Goal: Information Seeking & Learning: Learn about a topic

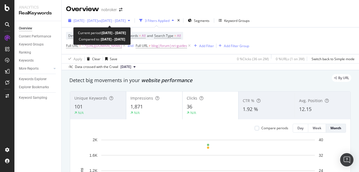
click at [91, 19] on span "[DATE] - [DATE]" at bounding box center [86, 20] width 24 height 5
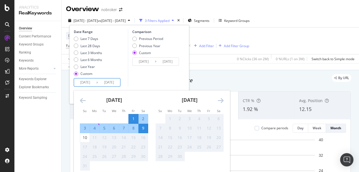
click at [107, 82] on input "[DATE]" at bounding box center [109, 83] width 22 height 8
click at [87, 140] on div "10" at bounding box center [84, 138] width 9 height 6
type input "[DATE]"
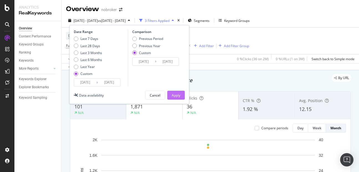
click at [170, 97] on button "Apply" at bounding box center [175, 95] width 17 height 9
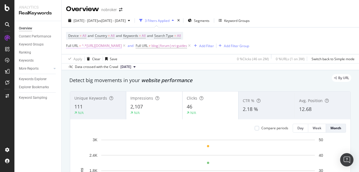
click at [99, 44] on span "^.*https://www.nobroker.in/prophub/nris/properties-in-india/.*$" at bounding box center [102, 46] width 40 height 8
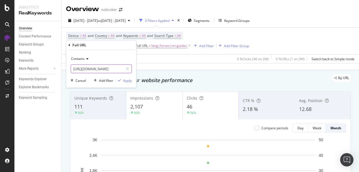
click at [102, 67] on input "https://www.nobroker.in/prophub/nris/properties-in-india/" at bounding box center [97, 68] width 52 height 9
type input "nris"
click at [131, 80] on div "Apply" at bounding box center [127, 80] width 9 height 5
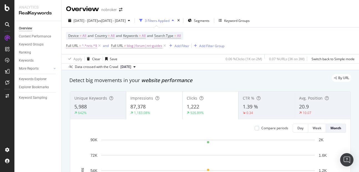
click at [92, 46] on span "^.*nris.*$" at bounding box center [89, 46] width 15 height 8
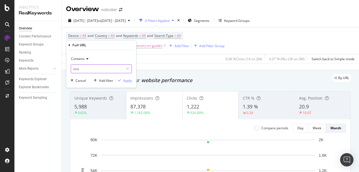
click at [90, 68] on input "nris" at bounding box center [97, 68] width 52 height 9
type input "/nris"
click at [122, 82] on div "button" at bounding box center [119, 80] width 7 height 3
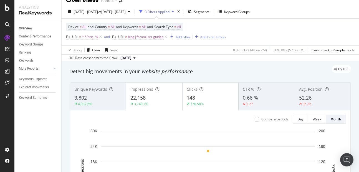
scroll to position [4, 0]
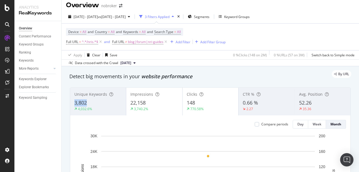
copy span "3,802"
drag, startPoint x: 72, startPoint y: 103, endPoint x: 101, endPoint y: 104, distance: 29.4
click at [101, 104] on div "Unique Keywords 3,802 4,032.6%" at bounding box center [98, 101] width 56 height 25
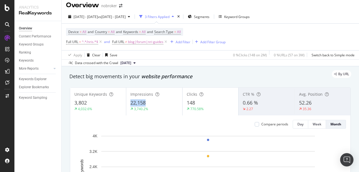
copy span "22,158"
drag, startPoint x: 128, startPoint y: 101, endPoint x: 149, endPoint y: 100, distance: 21.1
click at [149, 100] on div "Impressions 22,158 3,740.2%" at bounding box center [154, 101] width 56 height 25
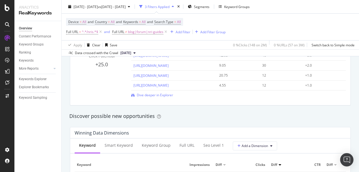
scroll to position [429, 0]
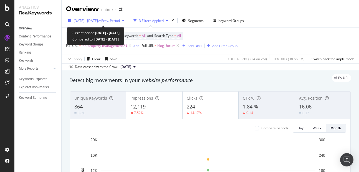
click at [96, 20] on span "2025 Aug. 1st - Aug. 9th" at bounding box center [86, 20] width 24 height 5
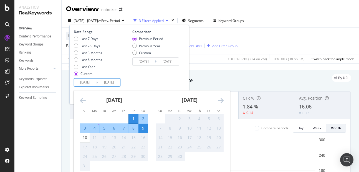
click at [112, 82] on input "[DATE]" at bounding box center [109, 83] width 22 height 8
click at [87, 139] on div "10" at bounding box center [84, 138] width 9 height 6
type input "[DATE]"
type input "2025/07/22"
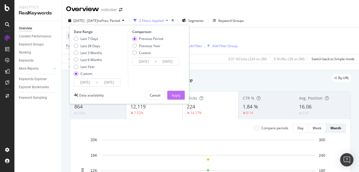
click at [172, 97] on div "Apply" at bounding box center [176, 95] width 9 height 5
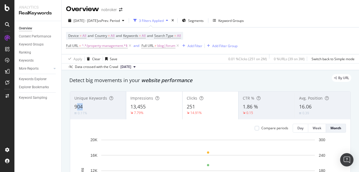
drag, startPoint x: 76, startPoint y: 103, endPoint x: 91, endPoint y: 105, distance: 15.1
click at [91, 105] on div "904" at bounding box center [97, 106] width 47 height 7
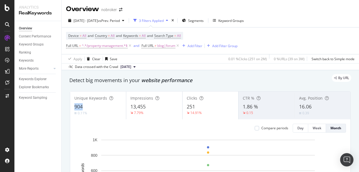
copy span "904"
drag, startPoint x: 72, startPoint y: 103, endPoint x: 82, endPoint y: 104, distance: 10.3
click at [82, 104] on div "Unique Keywords 904 0.11%" at bounding box center [98, 105] width 56 height 25
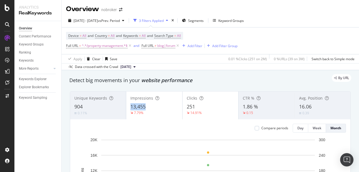
copy span "13,455"
drag, startPoint x: 128, startPoint y: 104, endPoint x: 148, endPoint y: 110, distance: 20.5
click at [148, 110] on div "Impressions 13,455 7.79%" at bounding box center [154, 105] width 56 height 25
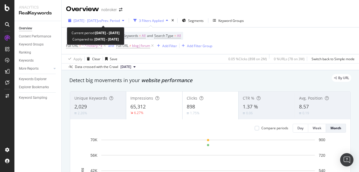
click at [89, 20] on span "[DATE] - [DATE]" at bounding box center [86, 20] width 24 height 5
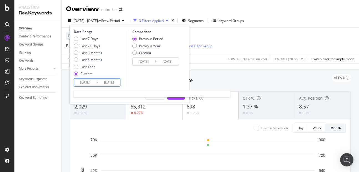
click at [112, 81] on input "[DATE]" at bounding box center [109, 83] width 22 height 8
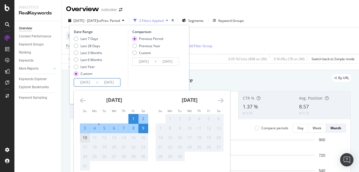
click at [88, 137] on div "10" at bounding box center [84, 138] width 9 height 6
type input "[DATE]"
type input "2025/07/22"
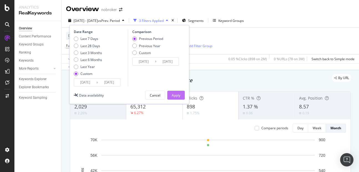
click at [176, 99] on div "Apply" at bounding box center [176, 95] width 9 height 8
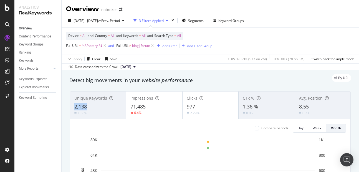
copy span "2,138"
drag, startPoint x: 73, startPoint y: 108, endPoint x: 92, endPoint y: 107, distance: 18.9
click at [92, 107] on div "Unique Keywords 2,138 1.56%" at bounding box center [98, 105] width 56 height 25
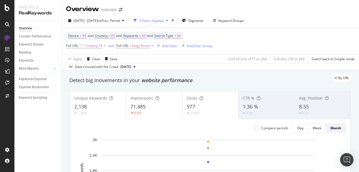
click at [130, 103] on div "Impressions 71,485 6.4%" at bounding box center [154, 105] width 56 height 25
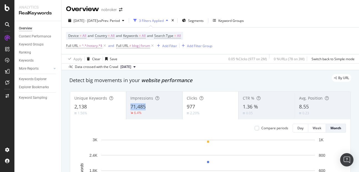
copy span "71,485"
drag, startPoint x: 130, startPoint y: 103, endPoint x: 160, endPoint y: 107, distance: 30.5
click at [160, 107] on div "71,485" at bounding box center [153, 106] width 47 height 7
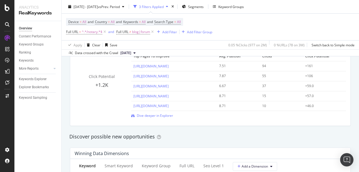
scroll to position [411, 0]
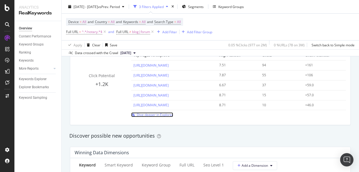
click at [144, 114] on span "Dive deeper in Explorer" at bounding box center [155, 114] width 36 height 5
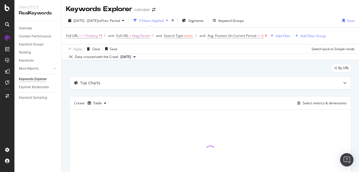
click at [267, 37] on icon at bounding box center [266, 36] width 5 height 6
click at [198, 37] on icon at bounding box center [196, 36] width 5 height 6
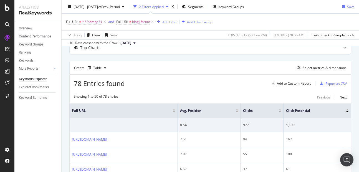
scroll to position [29, 0]
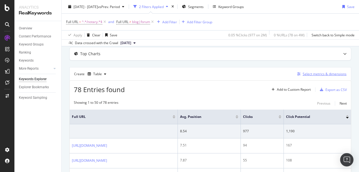
click at [316, 72] on div "Select metrics & dimensions" at bounding box center [325, 74] width 44 height 5
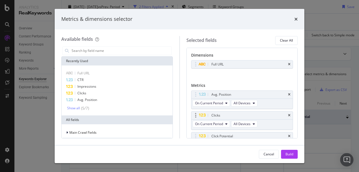
scroll to position [31, 0]
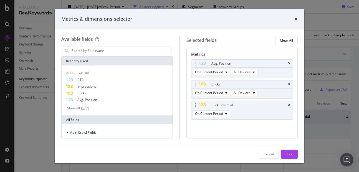
click at [283, 105] on div "Click Potential" at bounding box center [242, 105] width 102 height 8
click at [288, 104] on icon "times" at bounding box center [289, 104] width 2 height 3
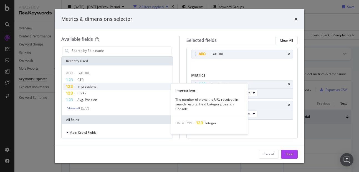
scroll to position [10, 0]
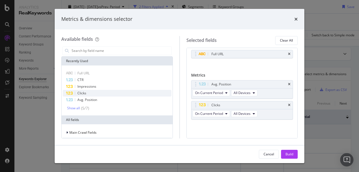
click at [122, 95] on div "Clicks" at bounding box center [117, 93] width 109 height 7
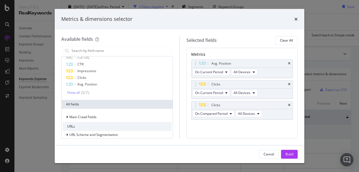
scroll to position [2, 0]
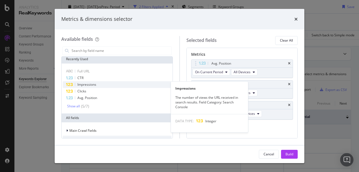
click at [105, 85] on div "Impressions" at bounding box center [117, 84] width 109 height 7
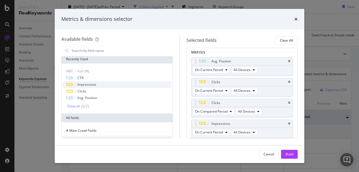
click at [105, 85] on div "Impressions" at bounding box center [117, 84] width 109 height 7
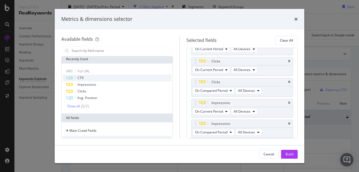
click at [102, 78] on div "CTR" at bounding box center [117, 78] width 109 height 7
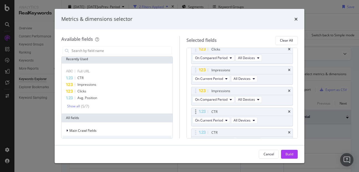
scroll to position [91, 0]
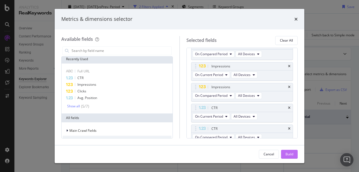
click at [287, 153] on div "Build" at bounding box center [289, 154] width 8 height 5
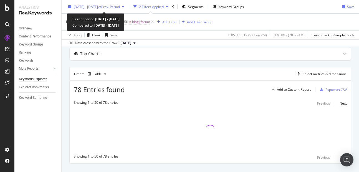
click at [92, 6] on span "[DATE] - [DATE]" at bounding box center [86, 6] width 24 height 5
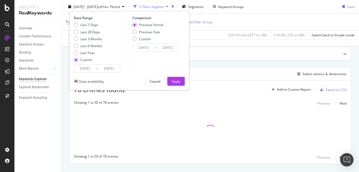
click at [89, 67] on input "[DATE]" at bounding box center [85, 69] width 22 height 8
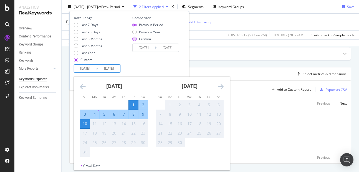
click at [136, 40] on div "Custom" at bounding box center [134, 39] width 4 height 4
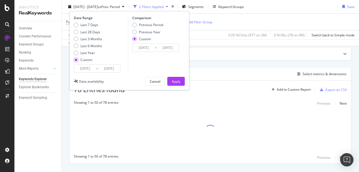
click at [141, 47] on input "2025/07/22" at bounding box center [144, 48] width 22 height 8
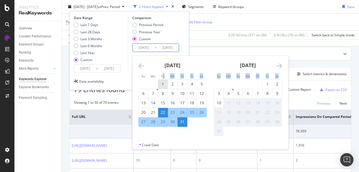
drag, startPoint x: 162, startPoint y: 79, endPoint x: 162, endPoint y: 85, distance: 6.9
click at [162, 85] on div "Su Mo Tu We Th Fr Sa Su Mo Tu We Th Fr Sa June 2025 1 2 3 4 5 6 7 8 9 10 11 12 …" at bounding box center [210, 99] width 156 height 87
click at [162, 85] on div "1" at bounding box center [162, 84] width 9 height 6
type input "2025/07/01"
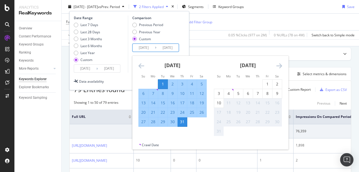
click at [183, 97] on div "10" at bounding box center [182, 93] width 9 height 9
type input "2025/07/10"
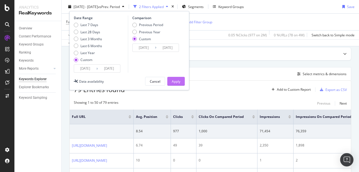
click at [177, 82] on div "Apply" at bounding box center [176, 81] width 9 height 5
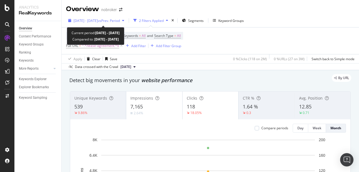
click at [98, 21] on span "[DATE] - [DATE]" at bounding box center [86, 20] width 24 height 5
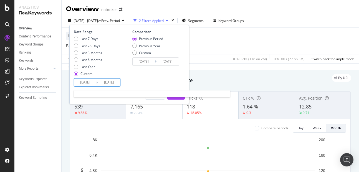
click at [113, 82] on input "[DATE]" at bounding box center [109, 83] width 22 height 8
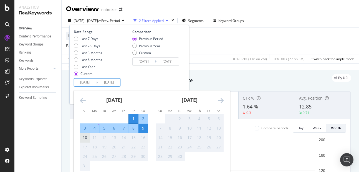
click at [88, 136] on div "10" at bounding box center [84, 138] width 9 height 6
type input "[DATE]"
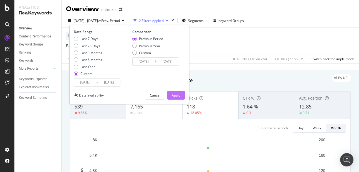
click at [174, 94] on div "Apply" at bounding box center [176, 95] width 9 height 5
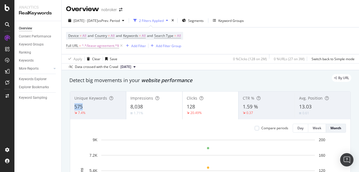
copy span "575"
drag, startPoint x: 73, startPoint y: 103, endPoint x: 92, endPoint y: 108, distance: 19.7
click at [92, 108] on div "Unique Keywords 575 7.4%" at bounding box center [98, 105] width 56 height 25
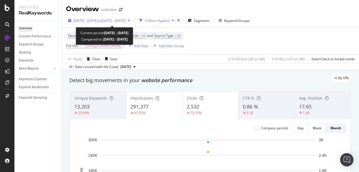
click at [94, 19] on span "[DATE] - [DATE]" at bounding box center [86, 20] width 24 height 5
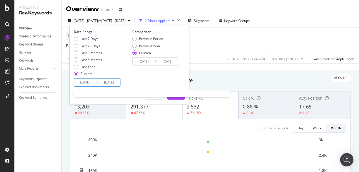
click at [105, 80] on input "[DATE]" at bounding box center [109, 83] width 22 height 8
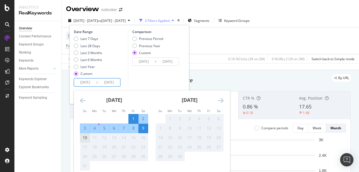
click at [86, 139] on div "10" at bounding box center [84, 138] width 9 height 6
type input "[DATE]"
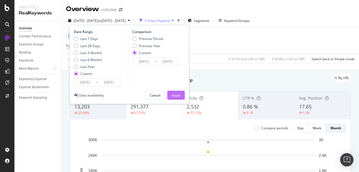
click at [174, 94] on div "Apply" at bounding box center [176, 95] width 9 height 5
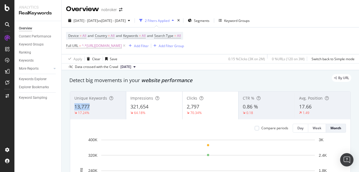
copy span "13,777"
drag, startPoint x: 74, startPoint y: 109, endPoint x: 92, endPoint y: 106, distance: 18.6
click at [92, 106] on div "Unique Keywords 13,777 17.24%" at bounding box center [98, 105] width 56 height 25
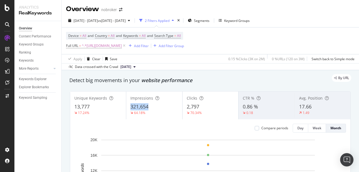
copy span "321,654"
drag, startPoint x: 127, startPoint y: 105, endPoint x: 160, endPoint y: 108, distance: 33.4
click at [160, 108] on div "Impressions 321,654 64.18%" at bounding box center [154, 105] width 56 height 25
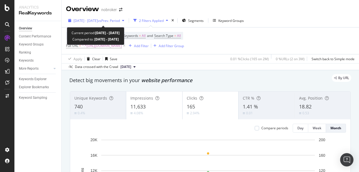
click at [98, 22] on span "[DATE] - [DATE]" at bounding box center [86, 20] width 24 height 5
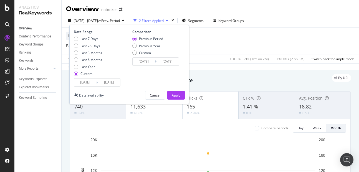
click at [115, 82] on input "[DATE]" at bounding box center [109, 83] width 22 height 8
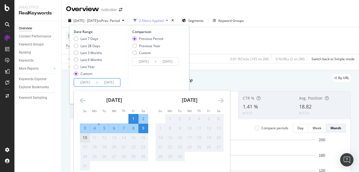
click at [86, 138] on div "10" at bounding box center [84, 138] width 9 height 6
type input "[DATE]"
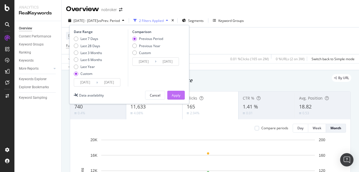
click at [169, 96] on button "Apply" at bounding box center [175, 95] width 17 height 9
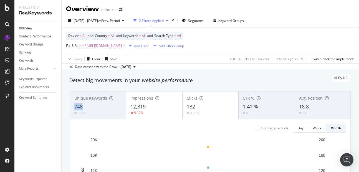
copy span "748"
drag, startPoint x: 71, startPoint y: 104, endPoint x: 94, endPoint y: 105, distance: 22.5
click at [94, 105] on div "Unique Keywords 748 0.13%" at bounding box center [98, 105] width 56 height 25
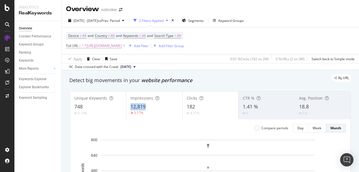
copy span "12,819"
drag, startPoint x: 130, startPoint y: 105, endPoint x: 149, endPoint y: 107, distance: 19.2
click at [149, 107] on div "12,819" at bounding box center [153, 106] width 47 height 7
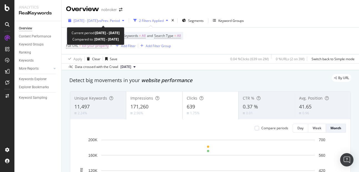
click at [95, 19] on span "[DATE] - [DATE]" at bounding box center [86, 20] width 24 height 5
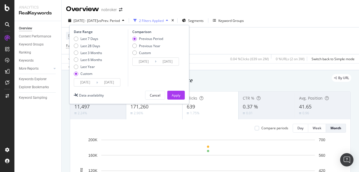
click at [110, 81] on input "[DATE]" at bounding box center [109, 83] width 22 height 8
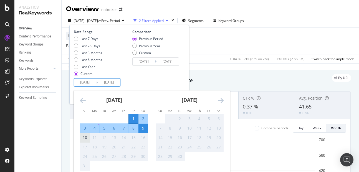
click at [87, 138] on div "10" at bounding box center [84, 138] width 9 height 6
type input "[DATE]"
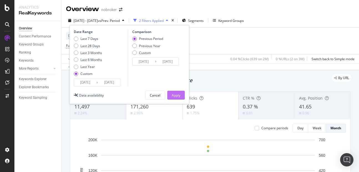
click at [171, 95] on button "Apply" at bounding box center [175, 95] width 17 height 9
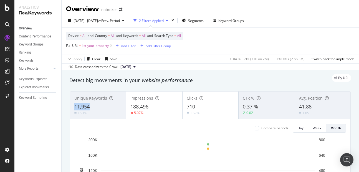
copy span "11,954"
drag, startPoint x: 71, startPoint y: 105, endPoint x: 99, endPoint y: 108, distance: 28.2
click at [99, 108] on div "Unique Keywords 11,954 1.91%" at bounding box center [98, 105] width 56 height 25
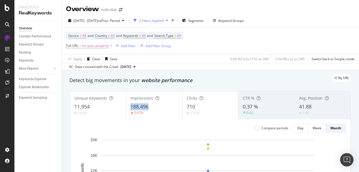
copy span "188,496"
drag, startPoint x: 128, startPoint y: 108, endPoint x: 163, endPoint y: 108, distance: 35.2
click at [163, 108] on div "Impressions 188,496 5.07%" at bounding box center [154, 105] width 56 height 25
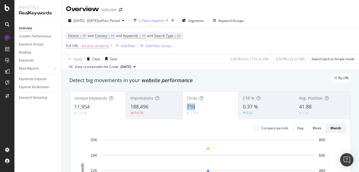
copy span "710"
drag, startPoint x: 185, startPoint y: 107, endPoint x: 195, endPoint y: 106, distance: 10.3
click at [195, 106] on div "Clicks 710 1.57%" at bounding box center [211, 105] width 56 height 25
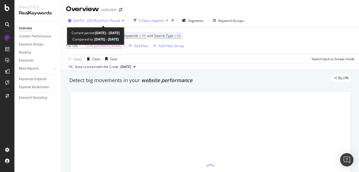
click at [94, 16] on div "[DATE] - [DATE] vs Prev. Period" at bounding box center [96, 20] width 60 height 8
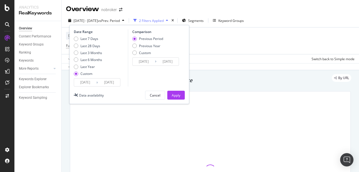
click at [108, 83] on input "[DATE]" at bounding box center [109, 83] width 22 height 8
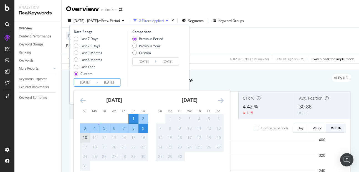
click at [85, 138] on div "10" at bounding box center [84, 138] width 9 height 6
type input "[DATE]"
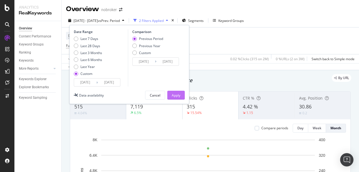
click at [171, 93] on button "Apply" at bounding box center [175, 95] width 17 height 9
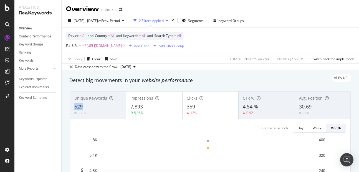
copy span "529"
drag, startPoint x: 71, startPoint y: 106, endPoint x: 88, endPoint y: 109, distance: 17.2
click at [88, 109] on div "Unique Keywords 529 0.76%" at bounding box center [98, 105] width 56 height 25
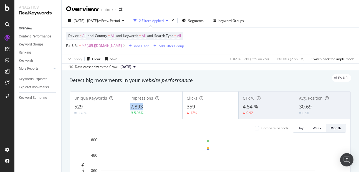
copy span "7,893"
drag, startPoint x: 126, startPoint y: 107, endPoint x: 148, endPoint y: 109, distance: 21.7
click at [148, 109] on div "Impressions 7,893 5.96%" at bounding box center [154, 105] width 56 height 25
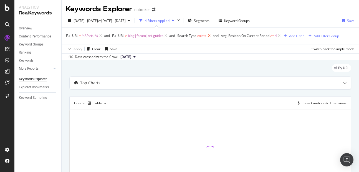
click at [209, 38] on icon at bounding box center [209, 36] width 5 height 6
click at [238, 36] on icon at bounding box center [235, 36] width 5 height 6
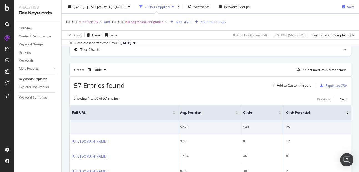
scroll to position [32, 0]
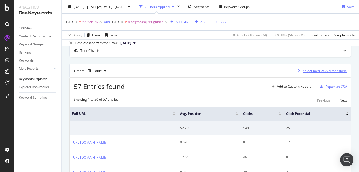
click at [307, 72] on div "Select metrics & dimensions" at bounding box center [325, 71] width 44 height 5
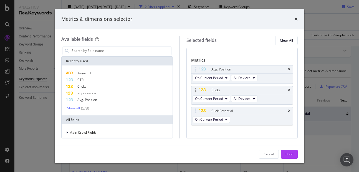
scroll to position [27, 0]
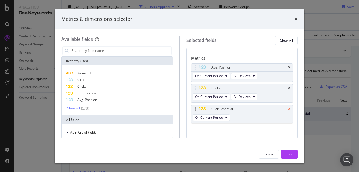
click at [288, 108] on icon "times" at bounding box center [289, 108] width 2 height 3
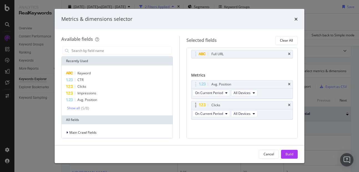
scroll to position [10, 0]
click at [95, 94] on span "Impressions" at bounding box center [86, 93] width 19 height 5
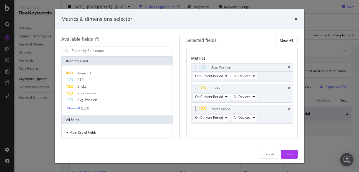
scroll to position [31, 0]
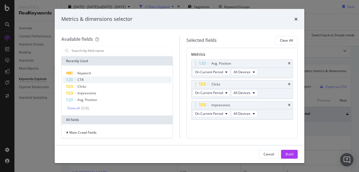
click at [99, 82] on div "CTR" at bounding box center [117, 80] width 109 height 7
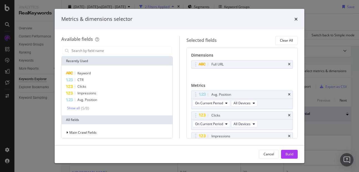
scroll to position [52, 0]
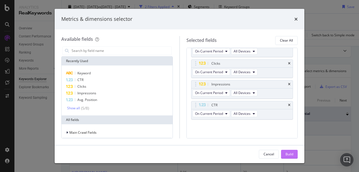
click at [288, 153] on div "Build" at bounding box center [289, 154] width 8 height 5
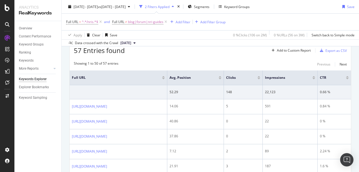
scroll to position [42, 0]
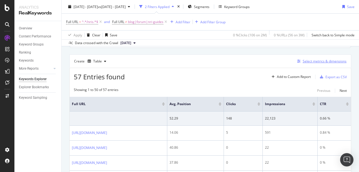
click at [312, 60] on div "Select metrics & dimensions" at bounding box center [325, 61] width 44 height 5
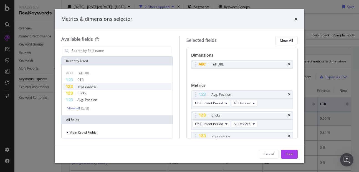
click at [111, 86] on div "Impressions" at bounding box center [117, 86] width 109 height 7
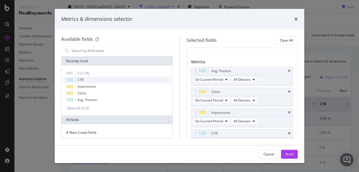
scroll to position [54, 0]
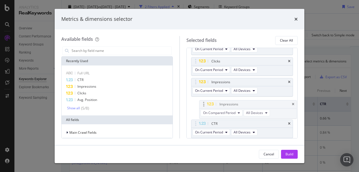
drag, startPoint x: 198, startPoint y: 123, endPoint x: 206, endPoint y: 103, distance: 21.8
click at [206, 103] on body "Analytics RealKeywords Overview Content Performance Keyword Groups Ranking Keyw…" at bounding box center [179, 86] width 359 height 172
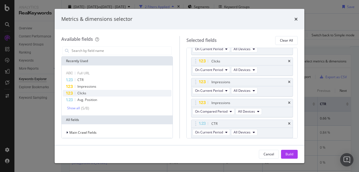
click at [79, 94] on span "Clicks" at bounding box center [81, 93] width 9 height 5
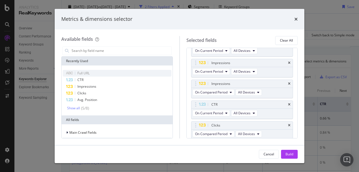
scroll to position [75, 0]
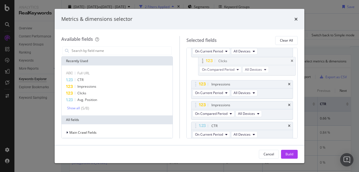
drag, startPoint x: 195, startPoint y: 123, endPoint x: 202, endPoint y: 61, distance: 63.1
click at [202, 61] on body "Analytics RealKeywords Overview Content Performance Keyword Groups Ranking Keyw…" at bounding box center [179, 86] width 359 height 172
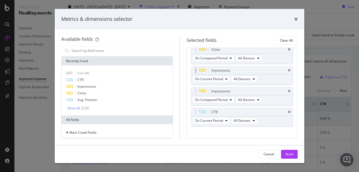
scroll to position [94, 0]
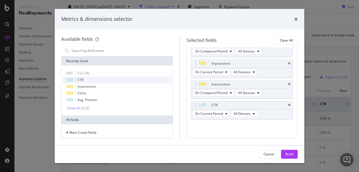
click at [97, 81] on div "CTR" at bounding box center [117, 80] width 109 height 7
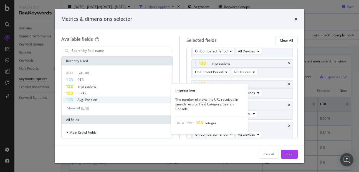
scroll to position [96, 0]
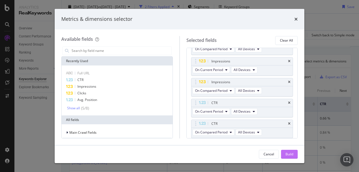
click at [291, 158] on button "Build" at bounding box center [289, 154] width 17 height 9
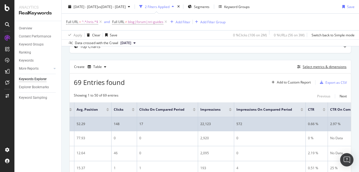
scroll to position [0, 57]
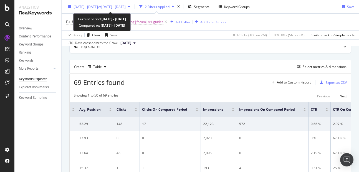
click at [95, 8] on span "[DATE] - [DATE]" at bounding box center [86, 6] width 24 height 5
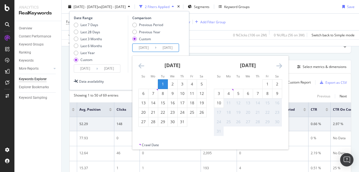
click at [141, 46] on input "[DATE]" at bounding box center [144, 48] width 22 height 8
click at [165, 83] on div "1" at bounding box center [162, 84] width 9 height 6
click at [181, 95] on div "10" at bounding box center [182, 94] width 9 height 6
type input "[DATE]"
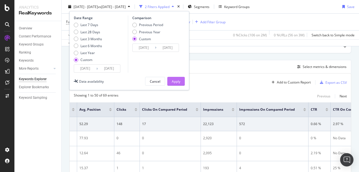
click at [176, 82] on div "Apply" at bounding box center [176, 81] width 9 height 5
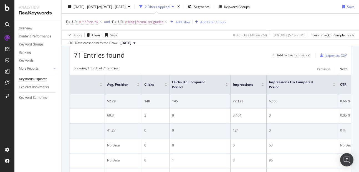
scroll to position [0, 108]
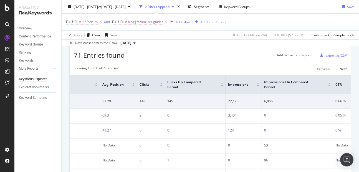
click at [325, 57] on div "Export as CSV" at bounding box center [335, 55] width 21 height 5
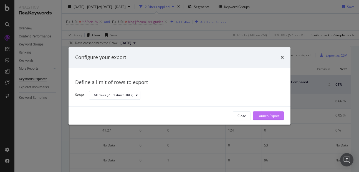
click at [273, 119] on div "Launch Export" at bounding box center [268, 116] width 22 height 8
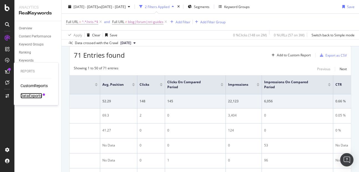
click at [29, 95] on div "DataExports" at bounding box center [32, 96] width 22 height 6
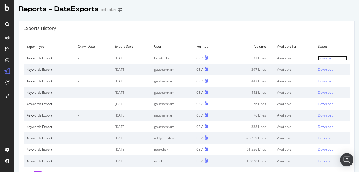
click at [318, 58] on div "Download" at bounding box center [326, 58] width 16 height 5
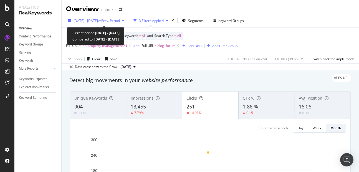
click at [92, 24] on div "2025 Aug. 1st - Aug. 10th vs Prev. Period" at bounding box center [96, 20] width 60 height 8
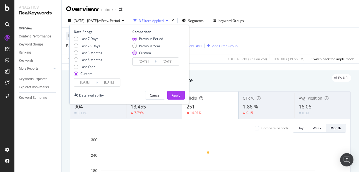
click at [133, 53] on div "Custom" at bounding box center [134, 52] width 4 height 4
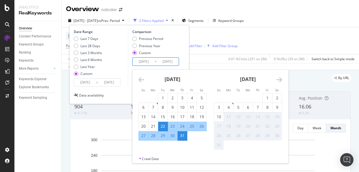
click at [139, 60] on input "2025/07/22" at bounding box center [144, 62] width 22 height 8
click at [160, 99] on div "1" at bounding box center [162, 98] width 9 height 6
type input "[DATE]"
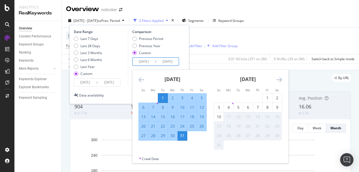
click at [183, 108] on div "10" at bounding box center [182, 108] width 9 height 6
type input "[DATE]"
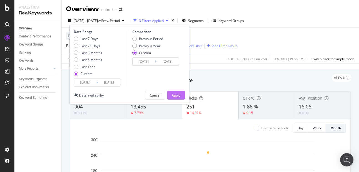
click at [174, 94] on div "Apply" at bounding box center [176, 95] width 9 height 5
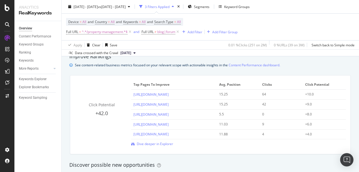
scroll to position [379, 0]
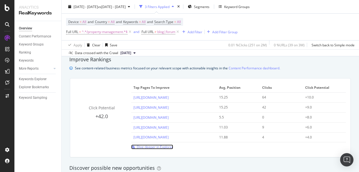
click at [143, 147] on span "Dive deeper in Explorer" at bounding box center [155, 147] width 36 height 5
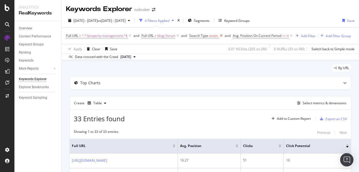
click at [221, 34] on icon at bounding box center [221, 36] width 5 height 6
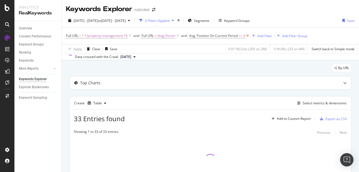
click at [249, 36] on icon at bounding box center [247, 36] width 5 height 6
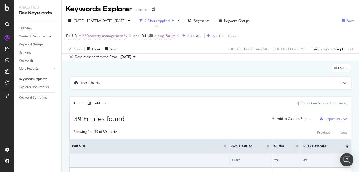
click at [306, 105] on div "Select metrics & dimensions" at bounding box center [325, 103] width 44 height 5
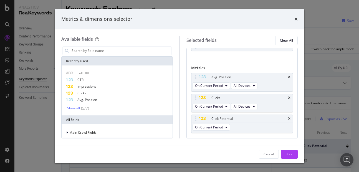
scroll to position [19, 0]
click at [288, 118] on icon "times" at bounding box center [289, 117] width 2 height 3
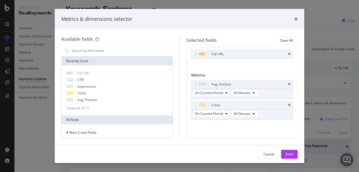
scroll to position [10, 0]
click at [93, 96] on div "Clicks" at bounding box center [117, 93] width 109 height 7
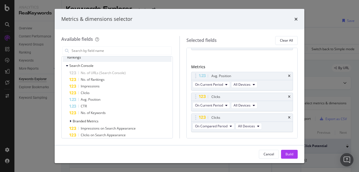
scroll to position [0, 0]
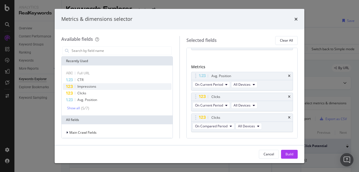
click at [91, 87] on span "Impressions" at bounding box center [86, 86] width 19 height 5
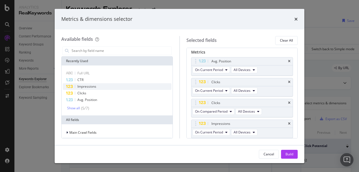
click at [91, 87] on span "Impressions" at bounding box center [86, 86] width 19 height 5
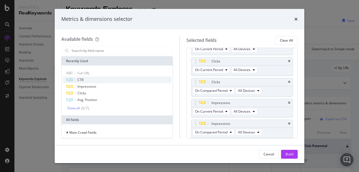
click at [84, 80] on div "CTR" at bounding box center [117, 80] width 109 height 7
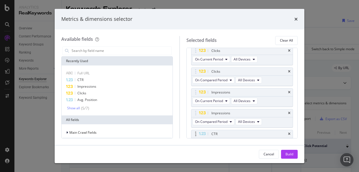
scroll to position [6, 0]
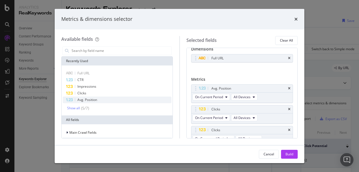
click at [88, 97] on span "Avg. Position" at bounding box center [87, 99] width 20 height 5
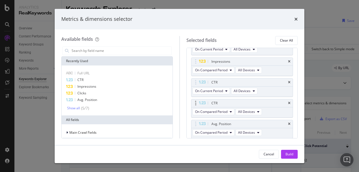
scroll to position [117, 0]
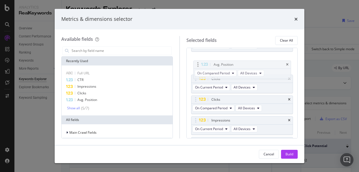
drag, startPoint x: 195, startPoint y: 124, endPoint x: 197, endPoint y: 63, distance: 61.3
click at [197, 63] on body "Analytics RealKeywords Overview Content Performance Keyword Groups Ranking Keyw…" at bounding box center [179, 86] width 359 height 172
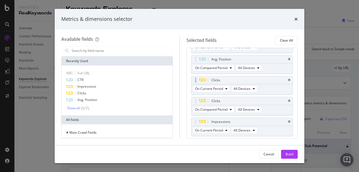
scroll to position [0, 0]
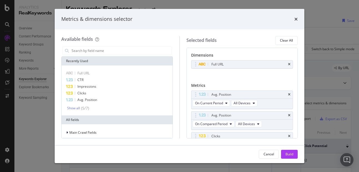
click at [287, 149] on div "Cancel Build" at bounding box center [180, 154] width 250 height 18
click at [289, 154] on div "Build" at bounding box center [289, 154] width 8 height 5
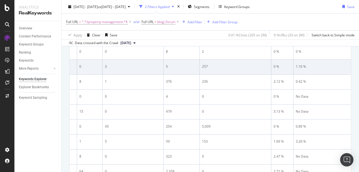
scroll to position [50, 0]
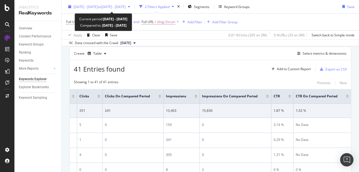
click at [98, 5] on span "2025 Aug. 1st - Aug. 10th" at bounding box center [86, 6] width 24 height 5
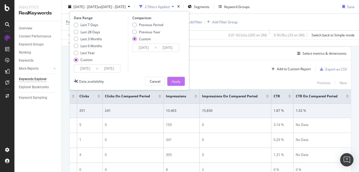
click at [171, 81] on button "Apply" at bounding box center [175, 81] width 17 height 9
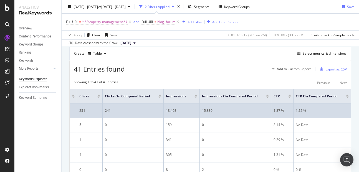
scroll to position [0, 244]
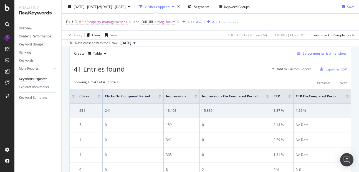
click at [312, 55] on div "Select metrics & dimensions" at bounding box center [325, 53] width 44 height 5
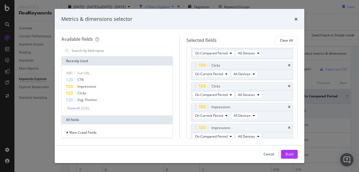
scroll to position [56, 0]
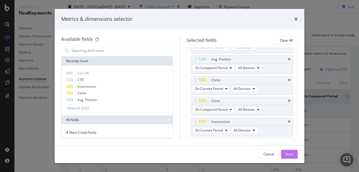
click at [290, 153] on div "Build" at bounding box center [289, 154] width 8 height 5
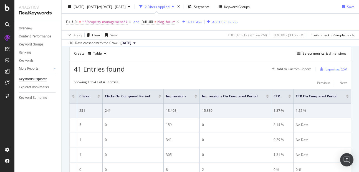
click at [332, 71] on div "Export as CSV" at bounding box center [335, 69] width 21 height 5
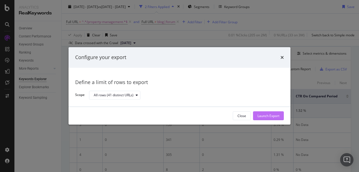
click at [267, 113] on div "Launch Export" at bounding box center [268, 116] width 22 height 8
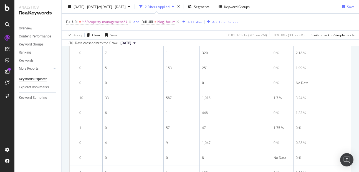
scroll to position [312, 0]
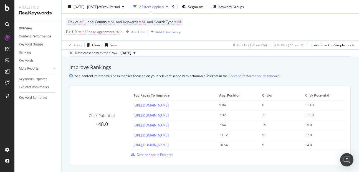
scroll to position [375, 0]
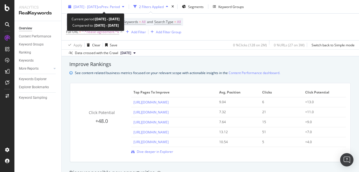
click at [93, 2] on button "[DATE] - [DATE] vs Prev. Period" at bounding box center [96, 6] width 60 height 9
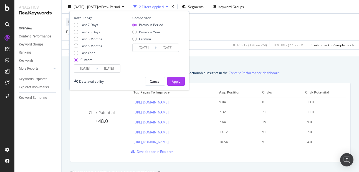
click at [140, 47] on input "[DATE]" at bounding box center [144, 48] width 22 height 8
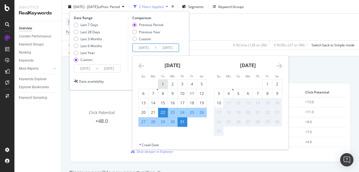
click at [161, 82] on div "1" at bounding box center [162, 84] width 9 height 6
type input "[DATE]"
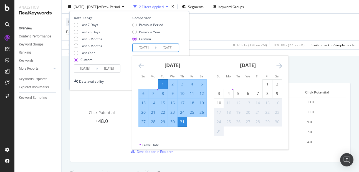
click at [183, 92] on div "10" at bounding box center [182, 94] width 9 height 6
type input "[DATE]"
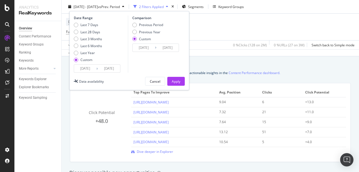
click at [178, 76] on div "Date Range Last 7 Days Last 28 Days Last 3 Months Last 6 Months Last Year Custo…" at bounding box center [129, 50] width 120 height 79
click at [177, 82] on div "Apply" at bounding box center [176, 81] width 9 height 5
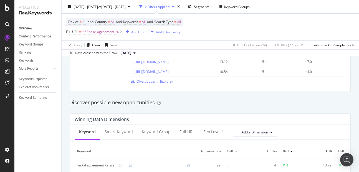
scroll to position [435, 0]
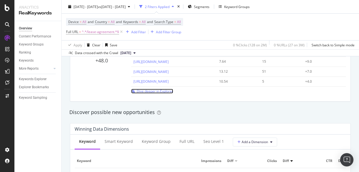
click at [150, 91] on span "Dive deeper in Explorer" at bounding box center [155, 91] width 36 height 5
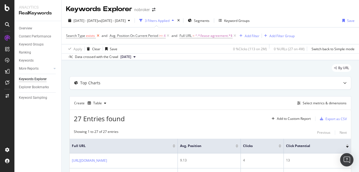
click at [97, 35] on icon at bounding box center [98, 36] width 5 height 6
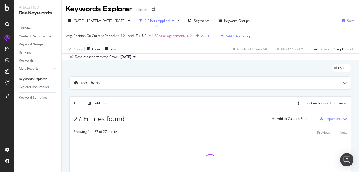
click at [126, 35] on icon at bounding box center [124, 36] width 5 height 6
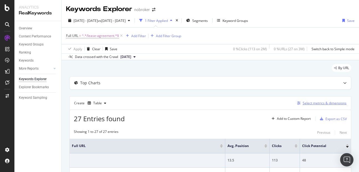
click at [310, 100] on div "Select metrics & dimensions" at bounding box center [321, 103] width 52 height 6
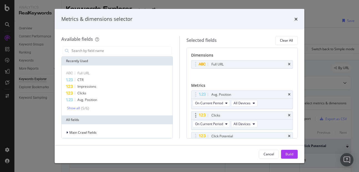
scroll to position [31, 0]
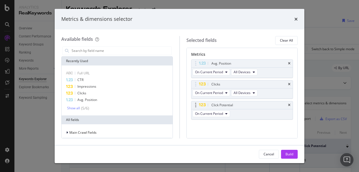
click at [285, 107] on div "Click Potential" at bounding box center [242, 105] width 102 height 8
click at [288, 107] on icon "times" at bounding box center [289, 104] width 2 height 3
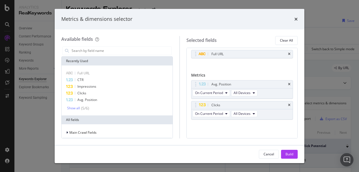
scroll to position [10, 0]
click at [90, 91] on div "Clicks" at bounding box center [117, 93] width 109 height 7
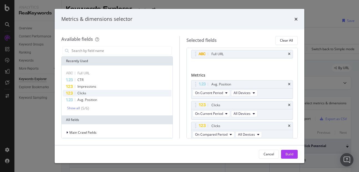
scroll to position [31, 0]
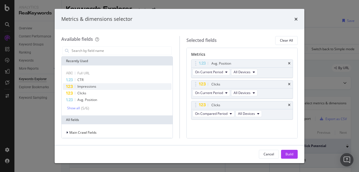
click at [91, 87] on span "Impressions" at bounding box center [86, 86] width 19 height 5
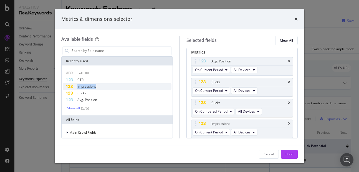
click at [91, 87] on span "Impressions" at bounding box center [86, 86] width 19 height 5
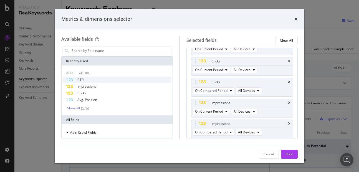
click at [89, 77] on div "CTR" at bounding box center [117, 80] width 109 height 7
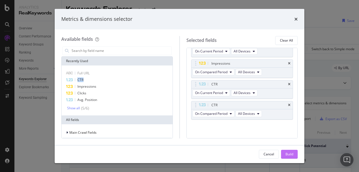
click at [288, 154] on div "Build" at bounding box center [289, 154] width 8 height 5
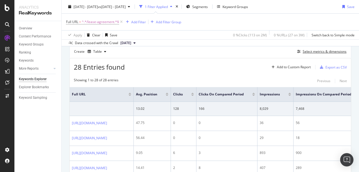
scroll to position [54, 0]
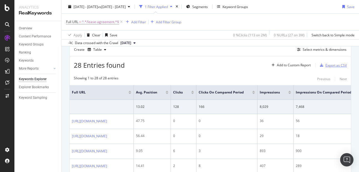
click at [331, 64] on div "Export as CSV" at bounding box center [335, 65] width 21 height 5
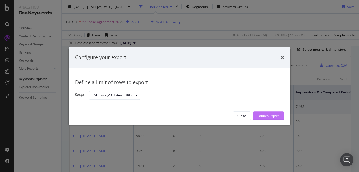
click at [265, 117] on div "Launch Export" at bounding box center [268, 115] width 22 height 5
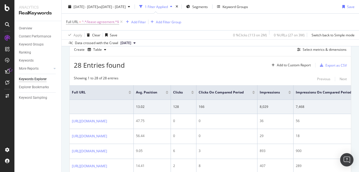
click at [307, 5] on div "2025 Aug. 1st - Aug. 10th vs 2025 Jul. 1st - Jul. 10th 1 Filter Applied Segment…" at bounding box center [210, 7] width 297 height 11
click at [314, 11] on div "2025 Aug. 1st - Aug. 10th vs 2025 Jul. 1st - Jul. 10th 1 Filter Applied Segment…" at bounding box center [210, 7] width 297 height 11
